Goal: Submit feedback/report problem

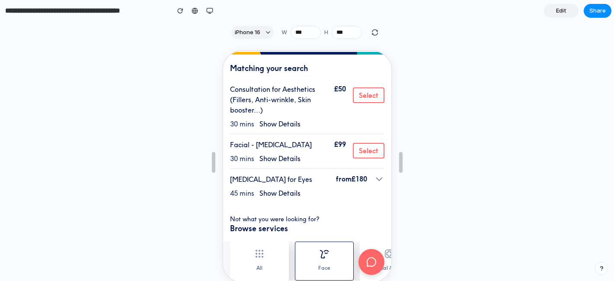
scroll to position [274, 0]
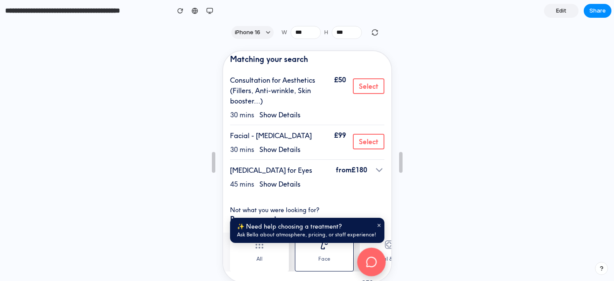
click at [367, 256] on icon at bounding box center [370, 261] width 10 height 10
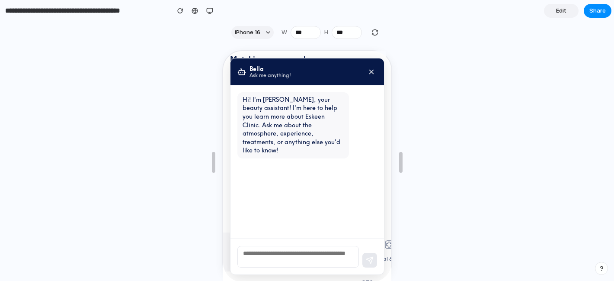
click at [261, 250] on textarea at bounding box center [297, 256] width 122 height 22
